Goal: Find specific page/section: Find specific page/section

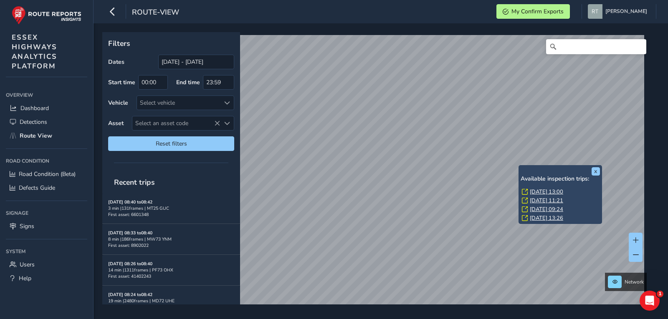
click at [539, 192] on link "[DATE] 13:00" at bounding box center [546, 192] width 33 height 8
